Goal: Task Accomplishment & Management: Use online tool/utility

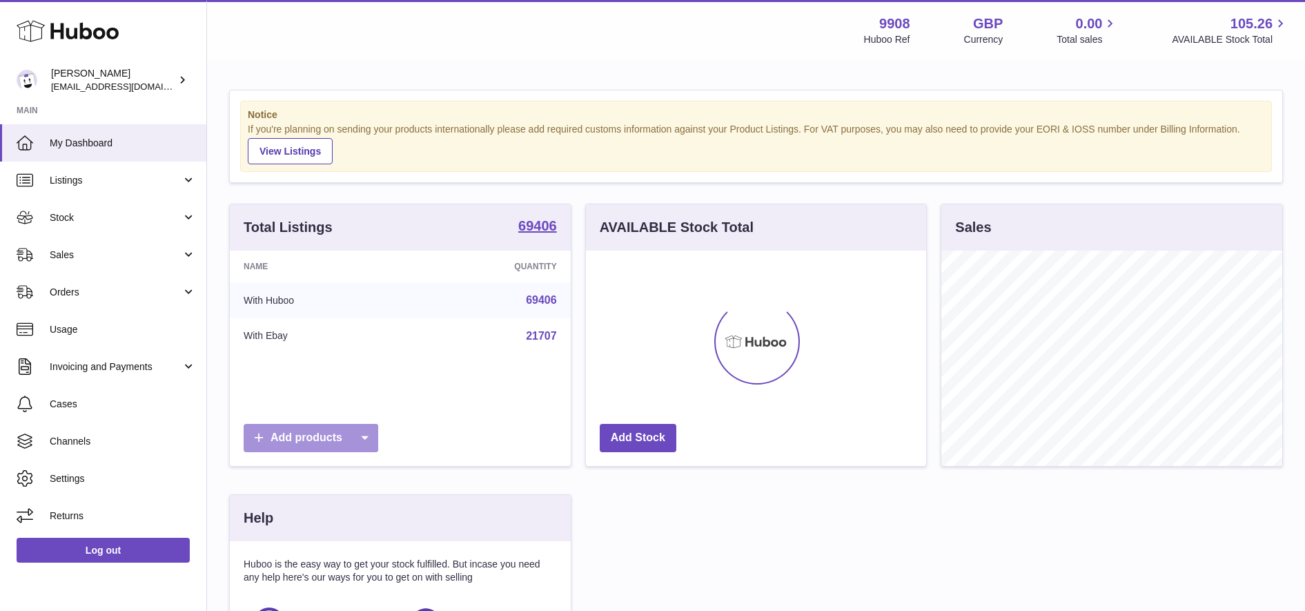
scroll to position [215, 340]
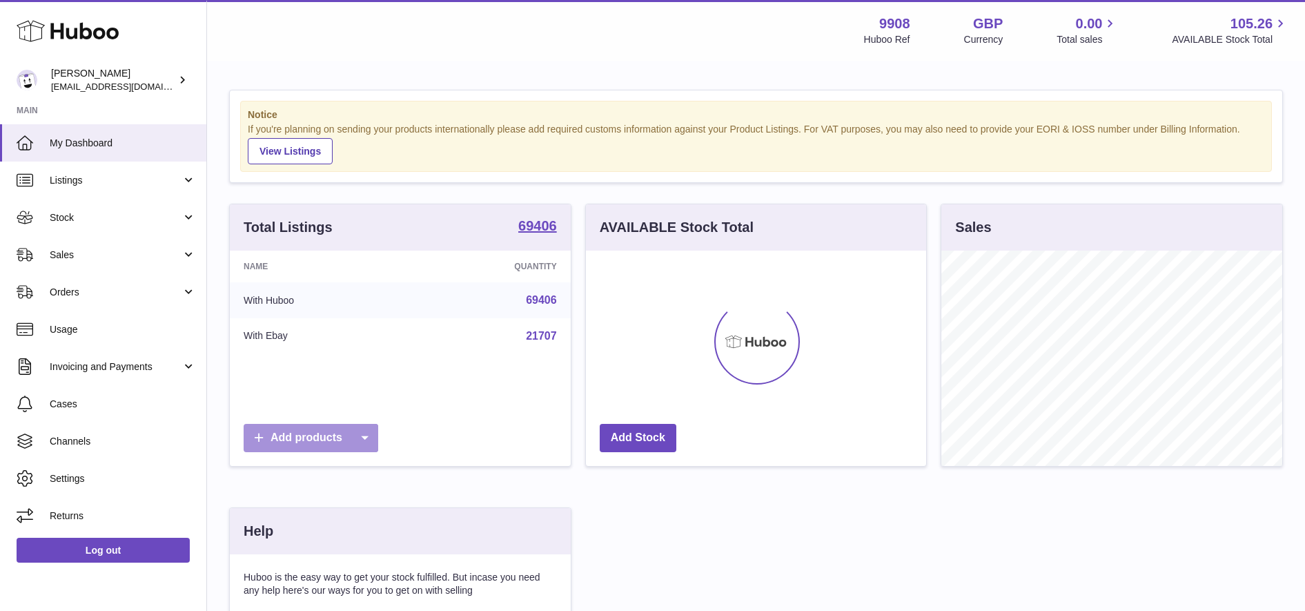
click at [373, 439] on icon at bounding box center [365, 438] width 28 height 28
click at [371, 528] on link "CSV file" at bounding box center [391, 532] width 104 height 30
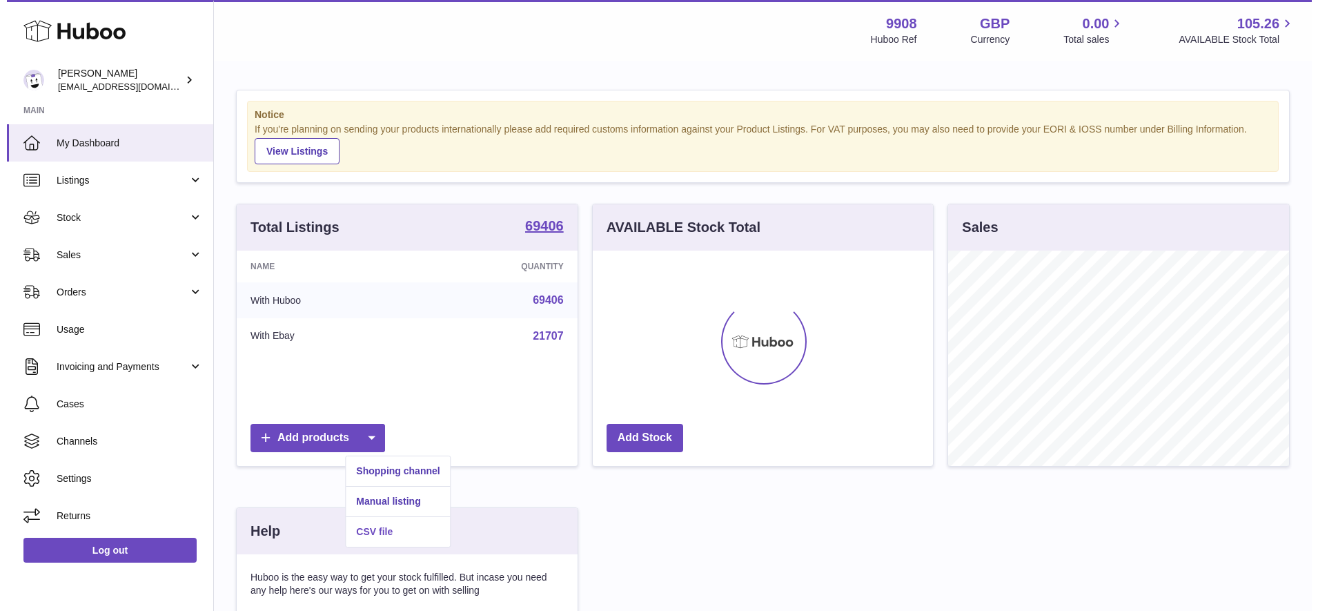
scroll to position [215, 345]
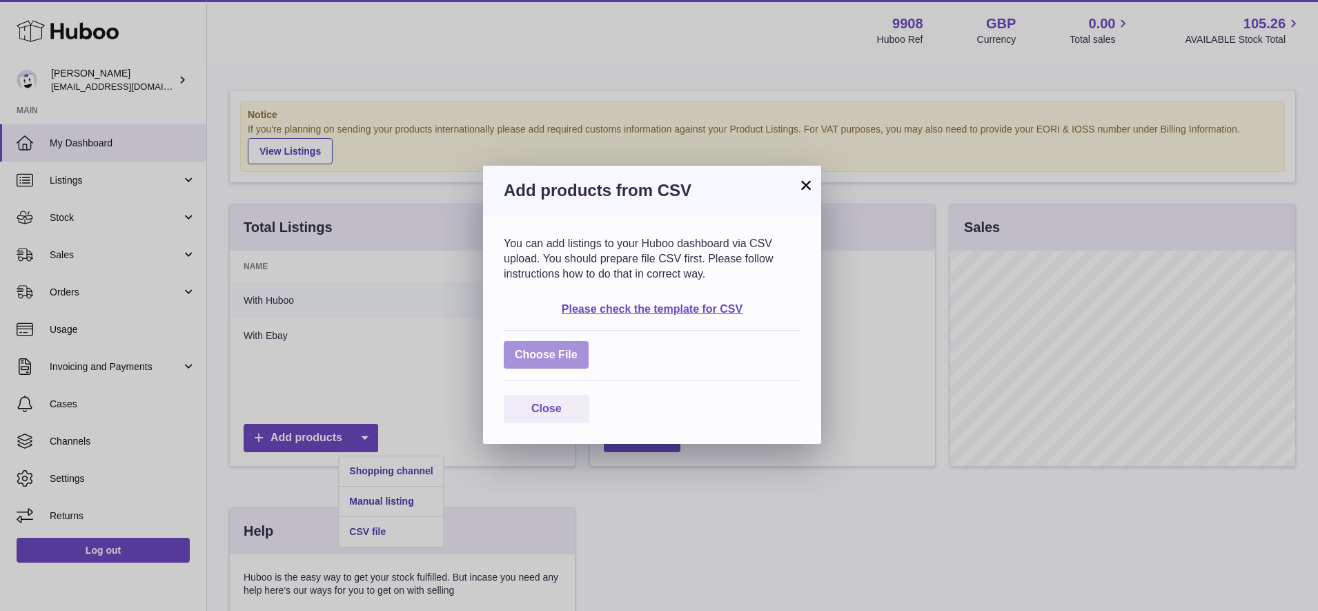
click at [542, 353] on label at bounding box center [546, 355] width 85 height 28
click at [578, 349] on input "file" at bounding box center [578, 348] width 1 height 1
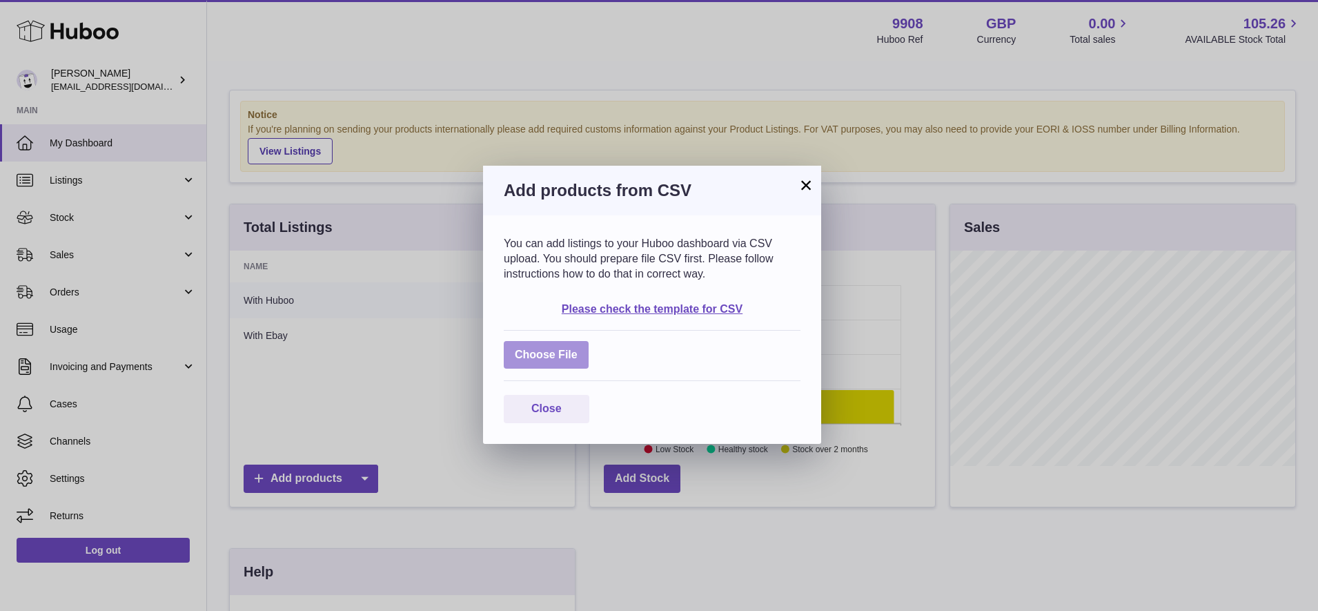
type input "**********"
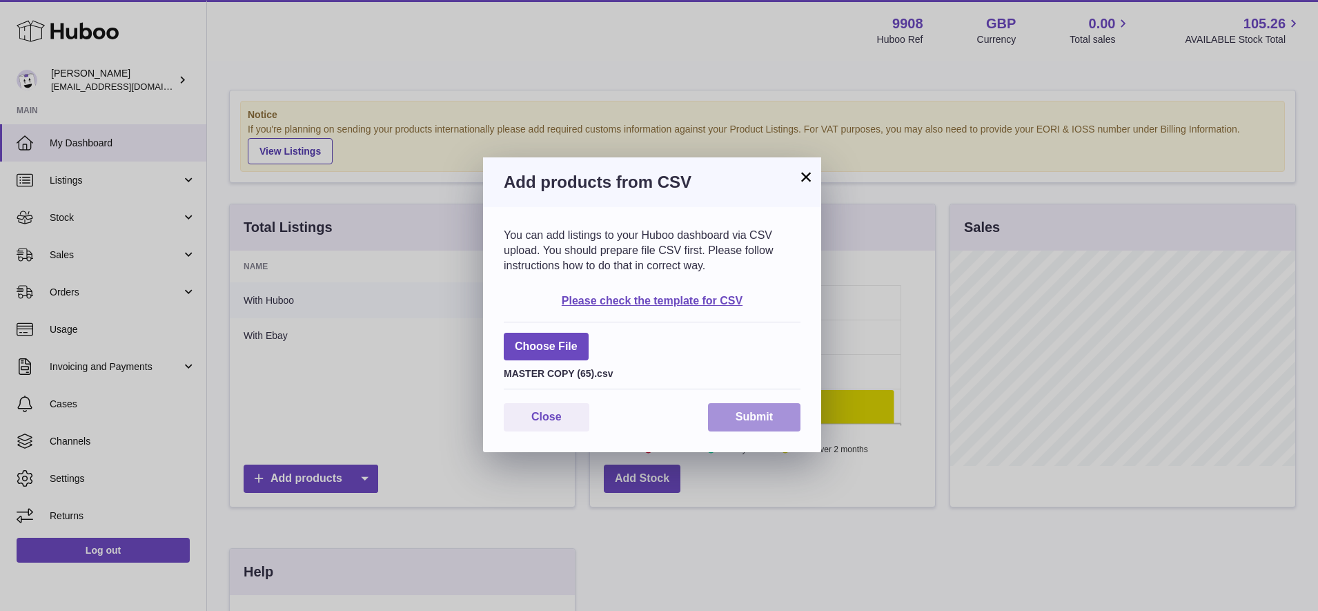
click at [775, 415] on button "Submit" at bounding box center [754, 417] width 92 height 28
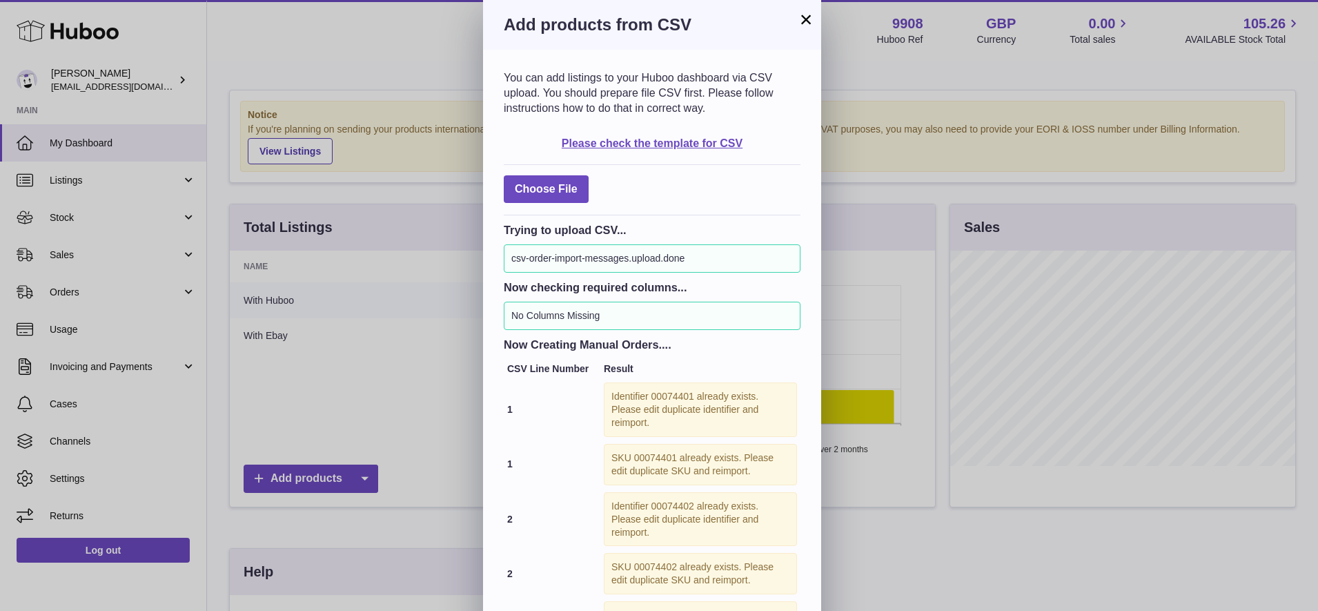
scroll to position [137, 0]
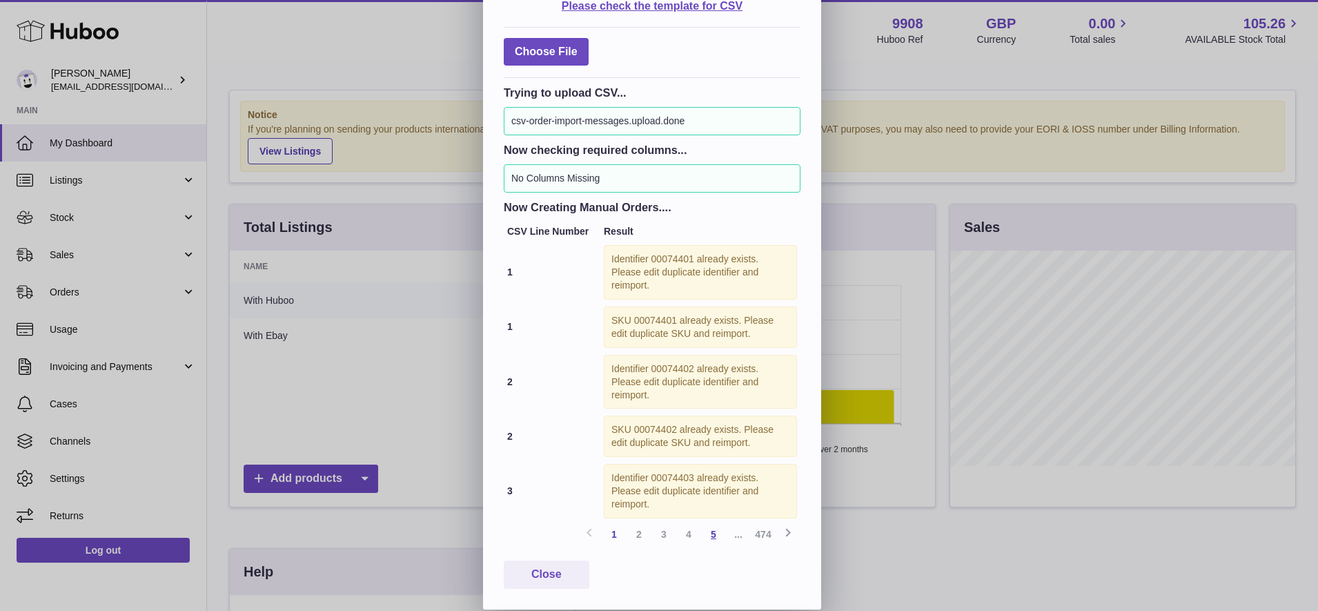
click at [706, 542] on link "5" at bounding box center [713, 534] width 25 height 25
click at [773, 538] on link "474" at bounding box center [763, 534] width 25 height 25
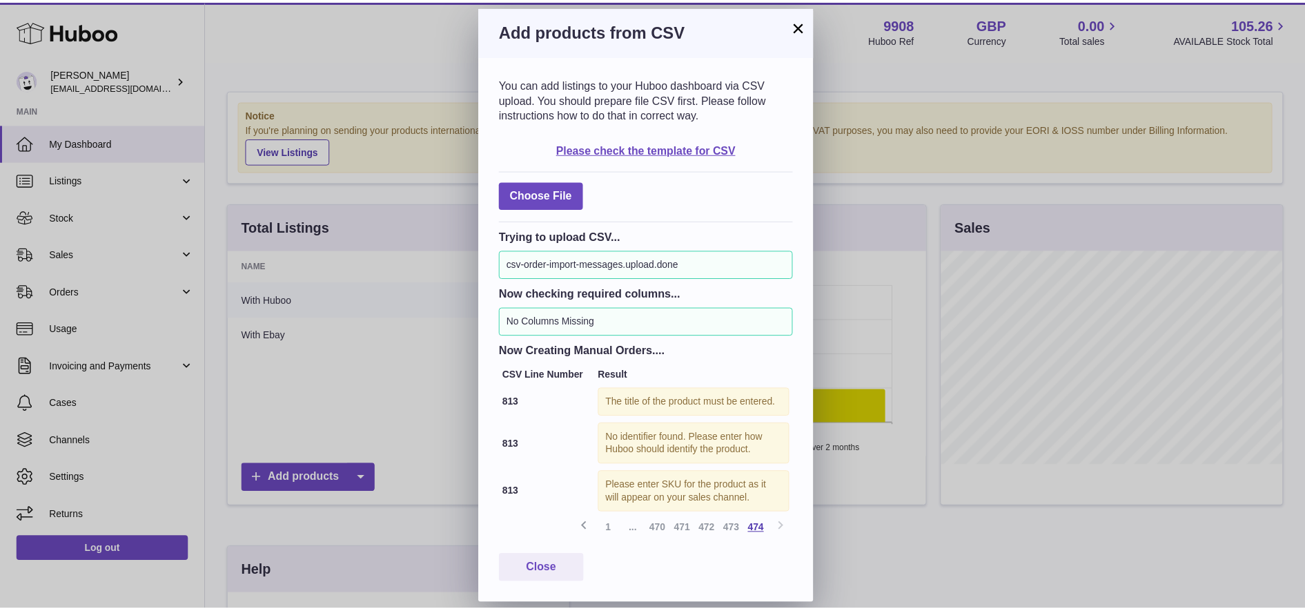
scroll to position [0, 0]
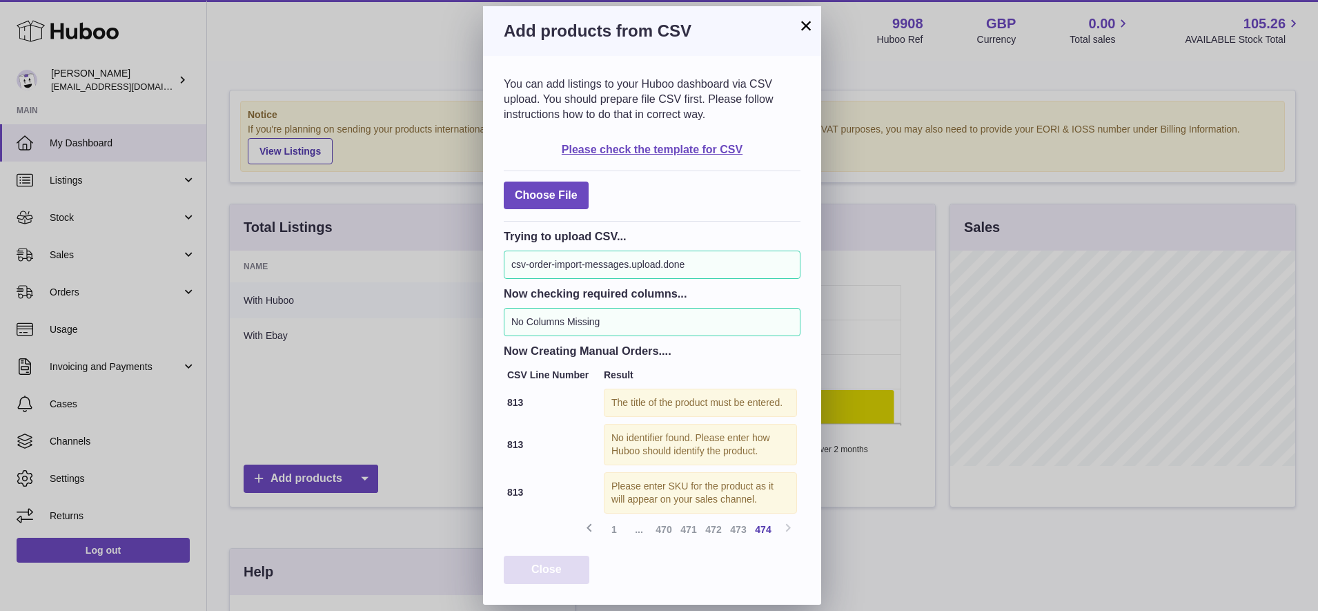
click at [538, 572] on span "Close" at bounding box center [546, 569] width 30 height 12
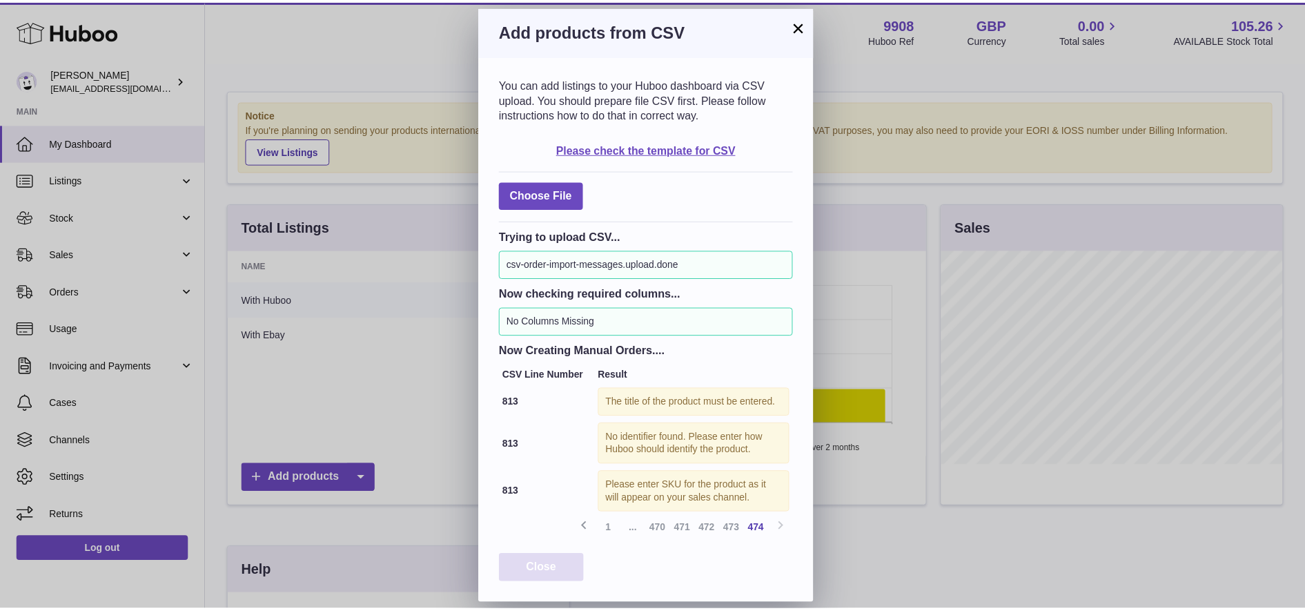
scroll to position [689924, 689798]
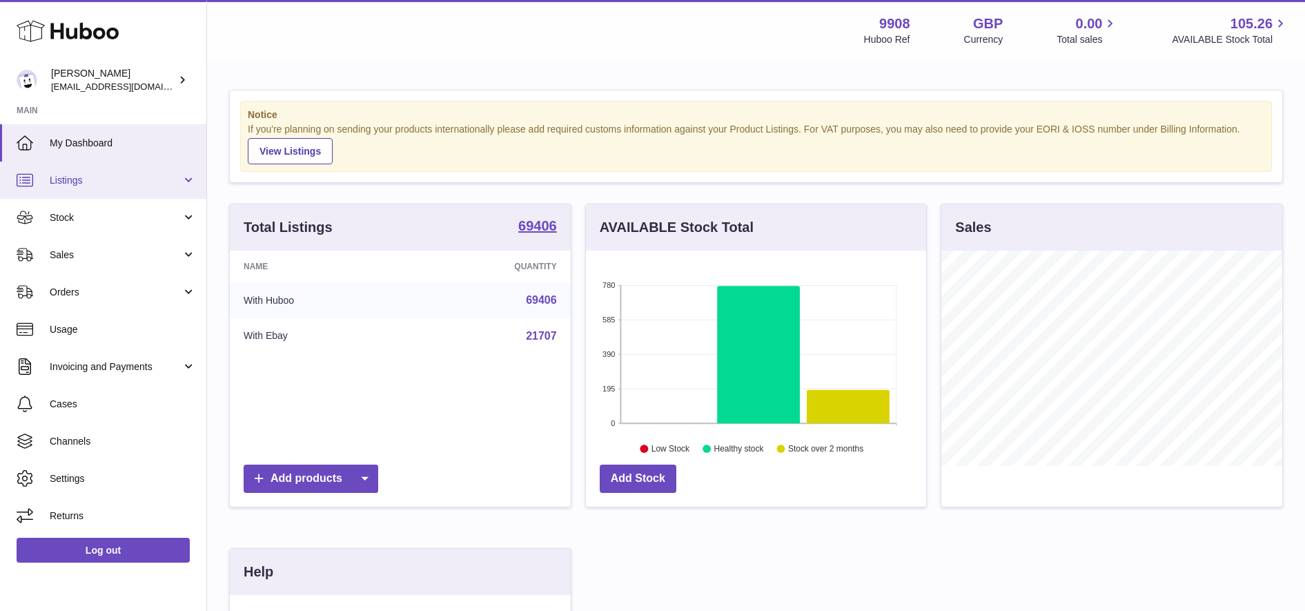
click at [175, 188] on link "Listings" at bounding box center [103, 179] width 206 height 37
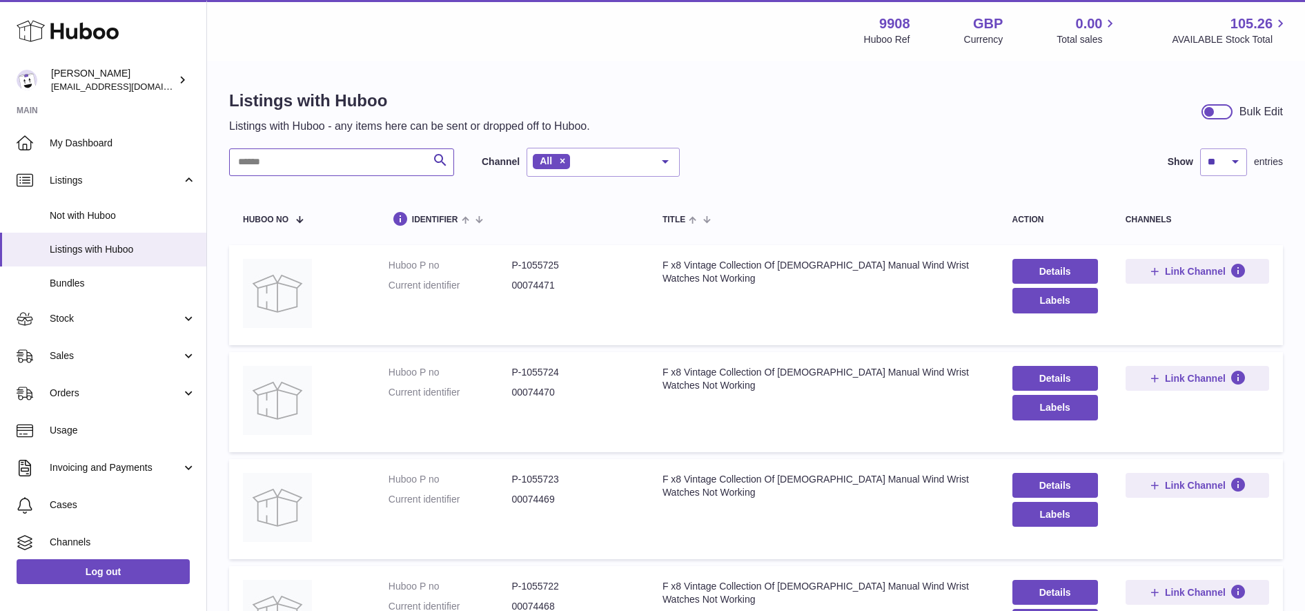
click at [391, 159] on input "text" at bounding box center [341, 162] width 225 height 28
paste input "********"
click at [391, 159] on input "text" at bounding box center [341, 162] width 225 height 28
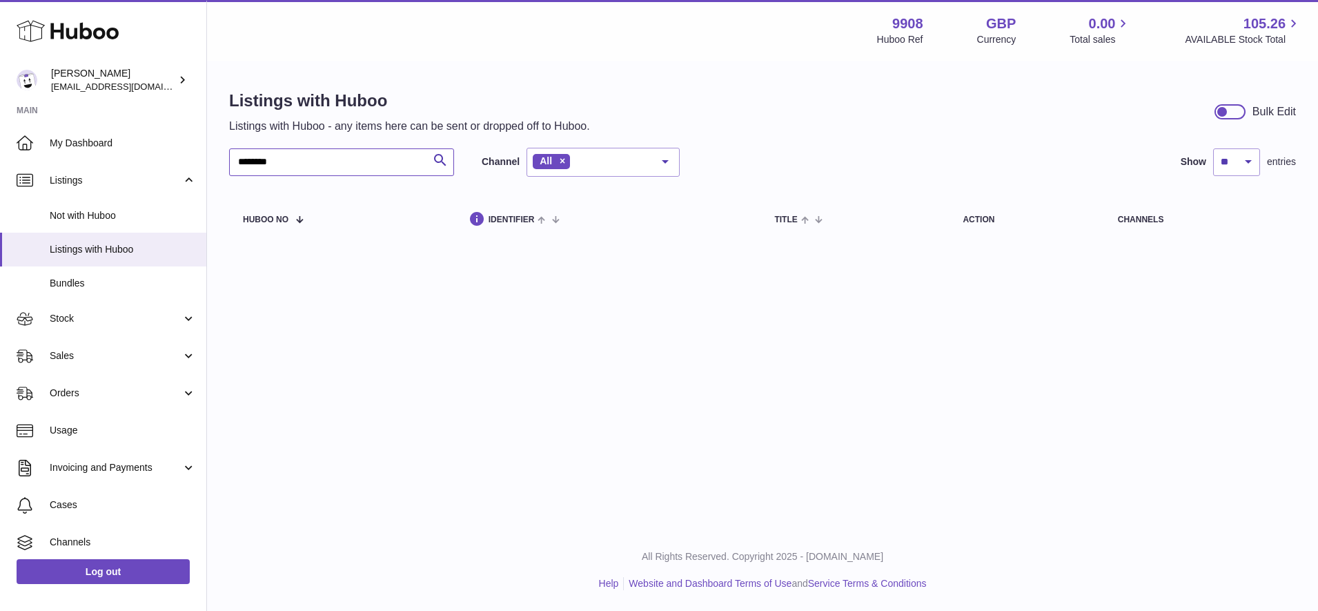
click at [335, 155] on input "********" at bounding box center [341, 162] width 225 height 28
paste input "text"
type input "********"
click at [119, 139] on span "My Dashboard" at bounding box center [123, 143] width 146 height 13
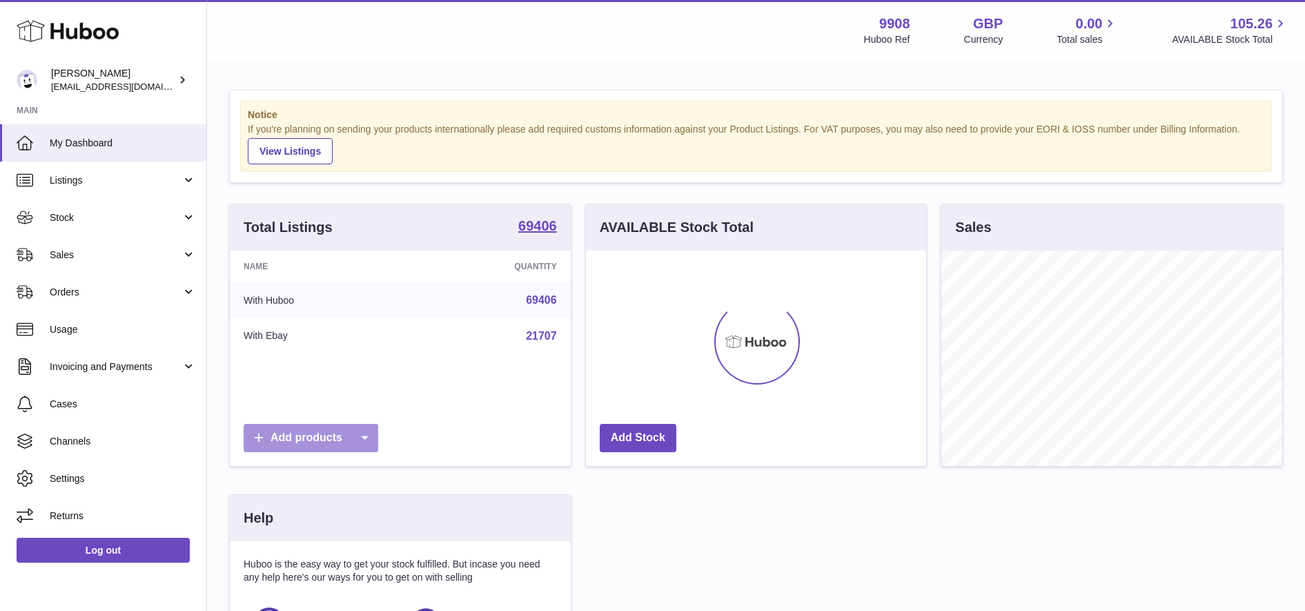
scroll to position [215, 340]
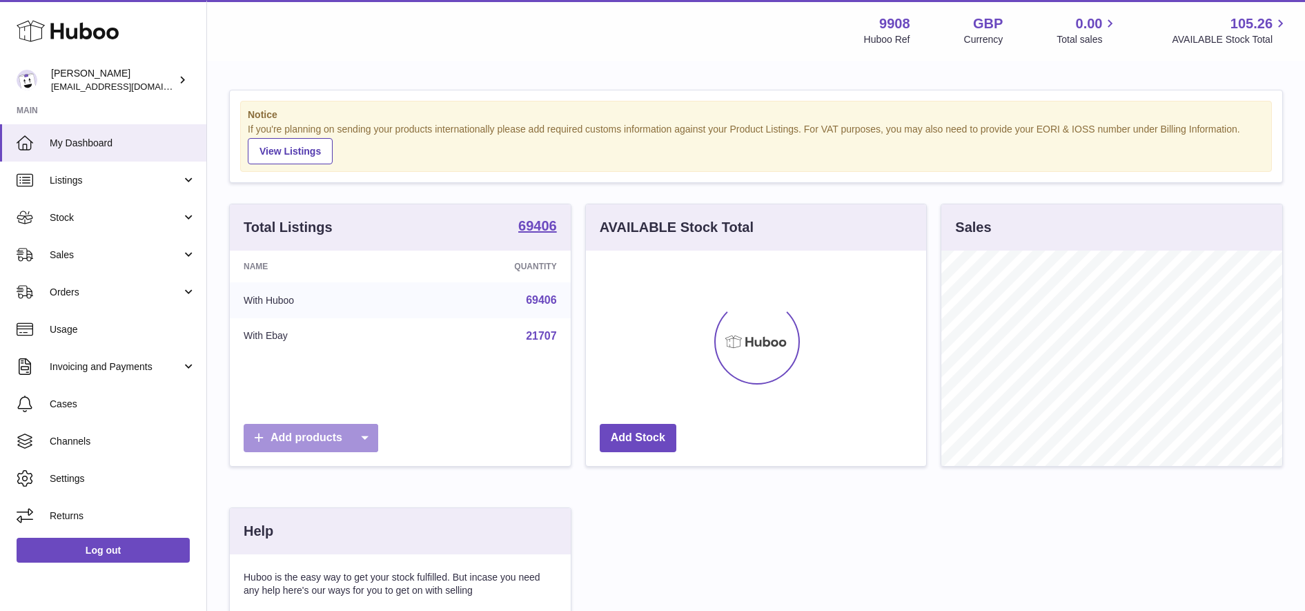
click at [368, 439] on icon at bounding box center [365, 438] width 28 height 28
click at [369, 531] on link "CSV file" at bounding box center [391, 532] width 104 height 30
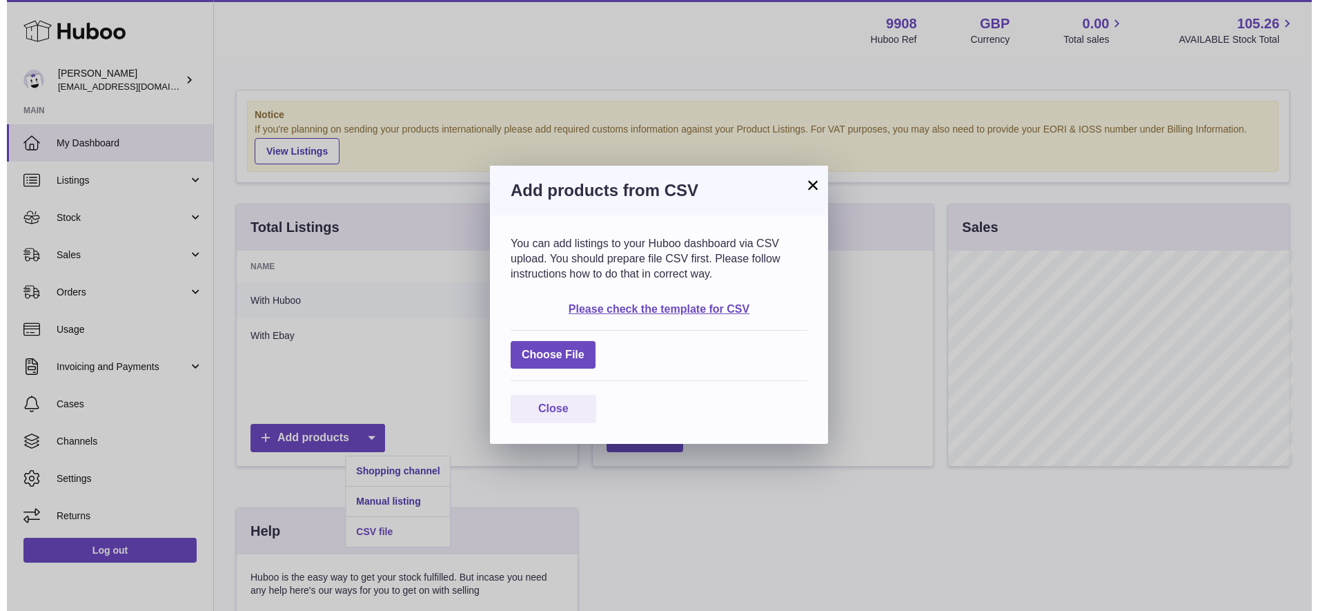
scroll to position [215, 345]
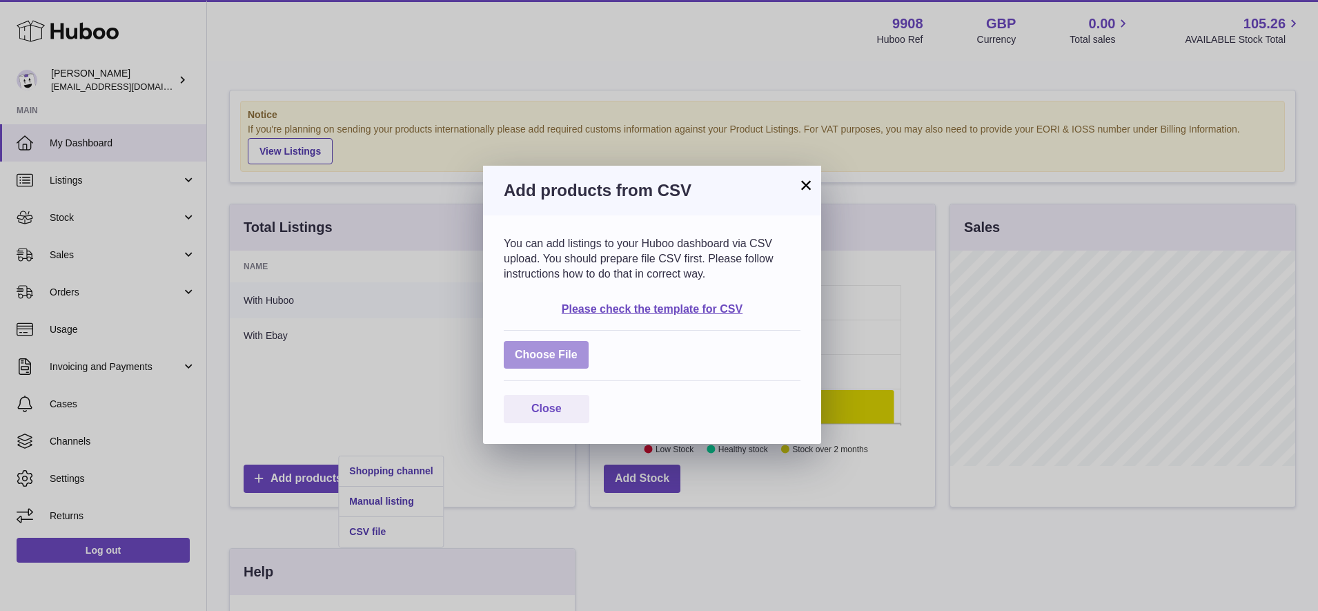
click at [559, 358] on label at bounding box center [546, 355] width 85 height 28
click at [578, 349] on input "file" at bounding box center [578, 348] width 1 height 1
click at [525, 350] on label at bounding box center [546, 355] width 85 height 28
click at [578, 349] on input "file" at bounding box center [578, 348] width 1 height 1
type input "**********"
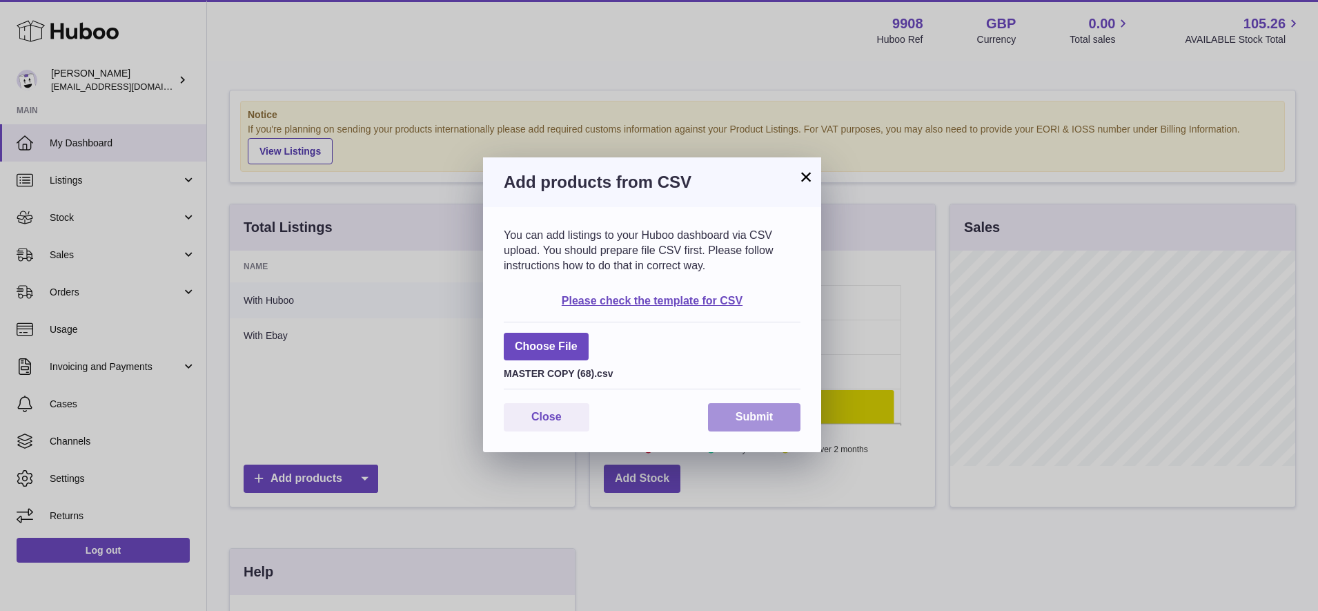
click at [741, 406] on button "Submit" at bounding box center [754, 417] width 92 height 28
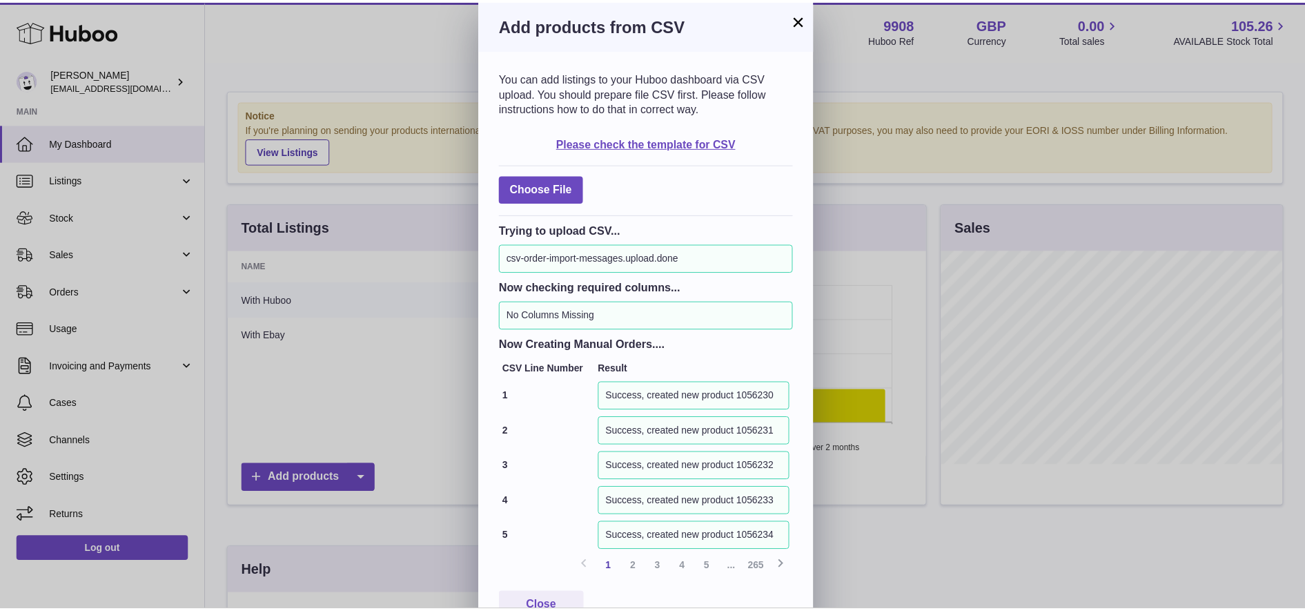
scroll to position [33, 0]
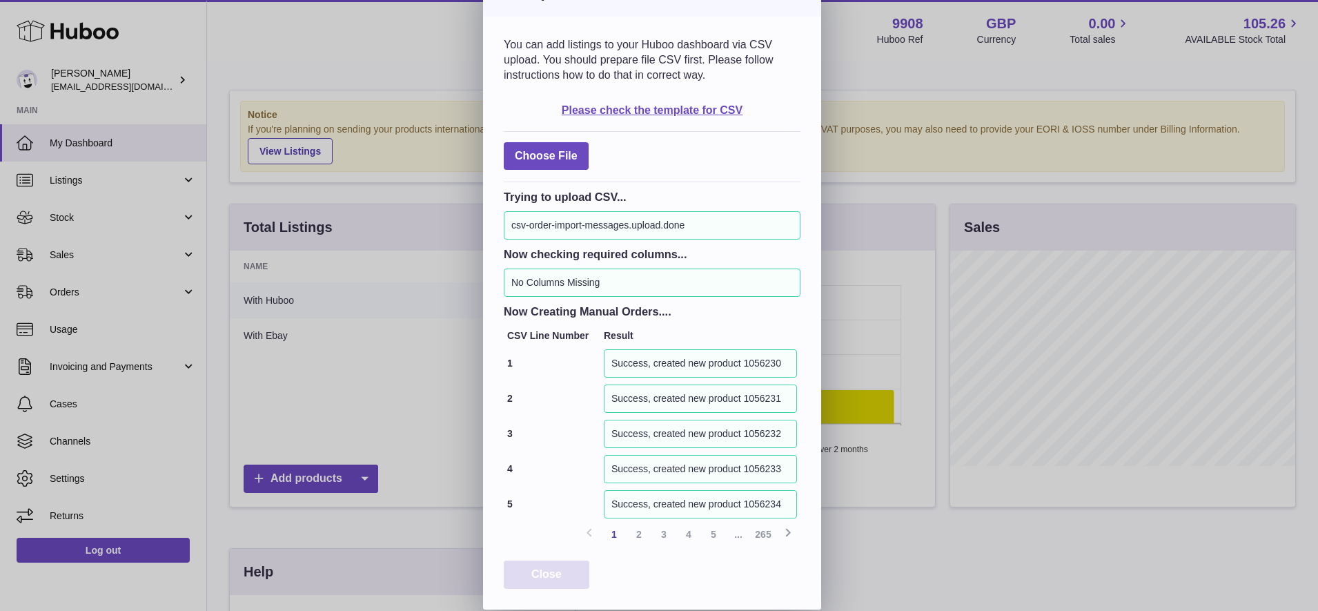
click at [516, 574] on button "Close" at bounding box center [547, 574] width 86 height 28
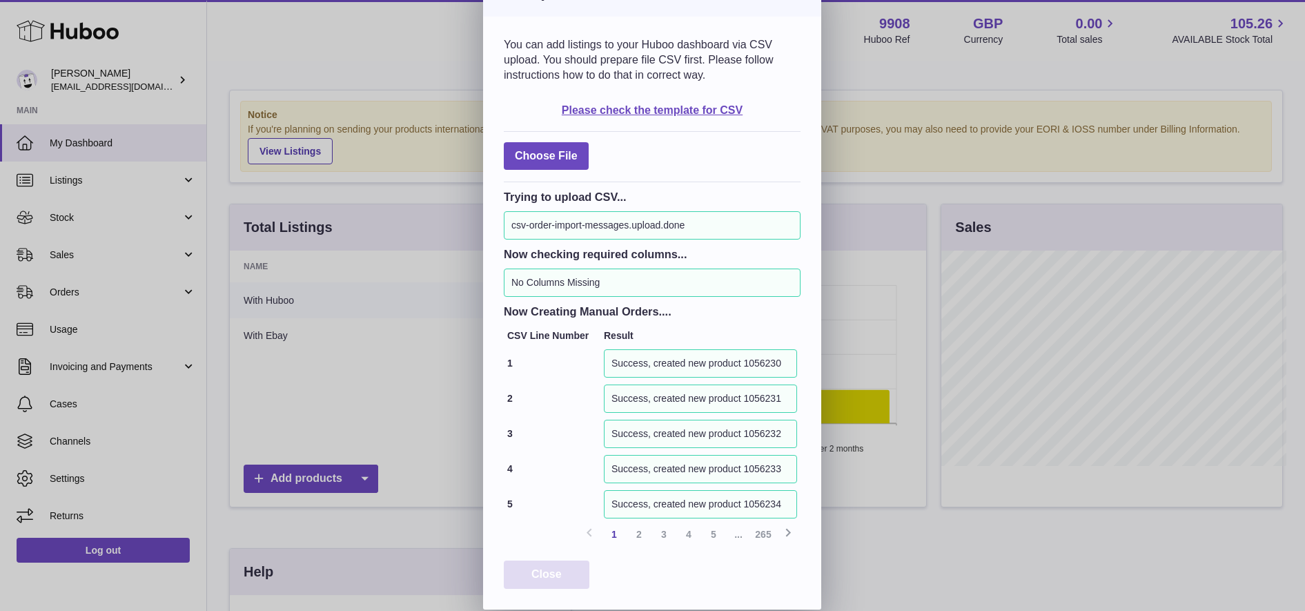
scroll to position [0, 0]
